Goal: Find specific page/section: Find specific page/section

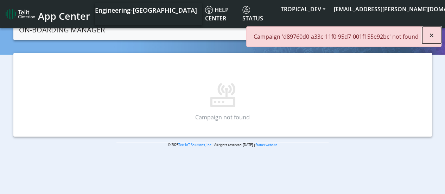
click at [431, 33] on span "×" at bounding box center [431, 35] width 5 height 12
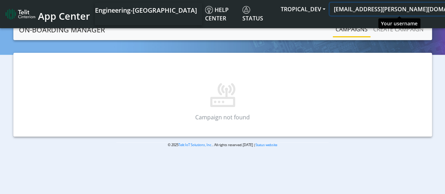
click at [384, 12] on button "[EMAIL_ADDRESS][PERSON_NAME][DOMAIN_NAME]" at bounding box center [406, 9] width 154 height 13
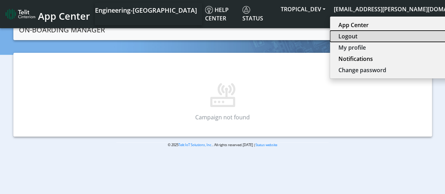
click at [375, 36] on button "Logout" at bounding box center [405, 36] width 150 height 11
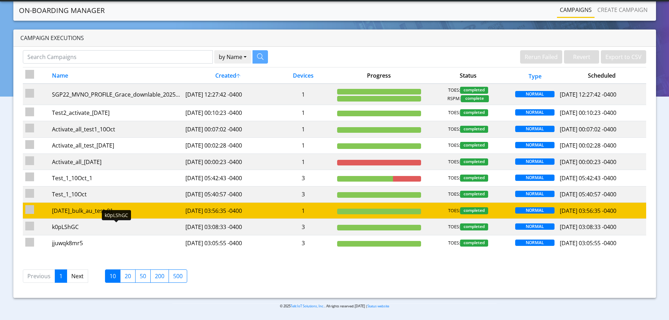
scroll to position [4, 0]
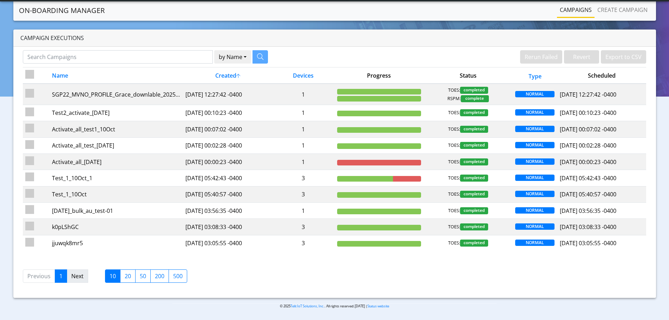
click at [79, 280] on link "Next" at bounding box center [77, 276] width 21 height 13
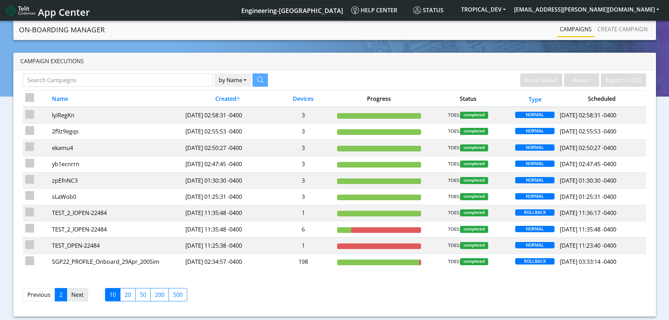
click at [76, 295] on link "Next" at bounding box center [77, 294] width 21 height 13
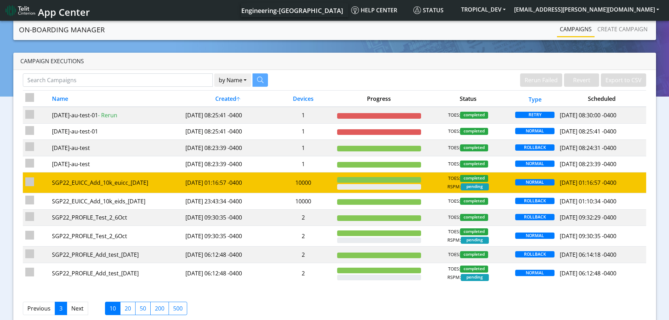
click at [120, 188] on td "SGP22_EUICC_Add_10k_euicc_7Oct" at bounding box center [117, 182] width 134 height 21
